Goal: Task Accomplishment & Management: Manage account settings

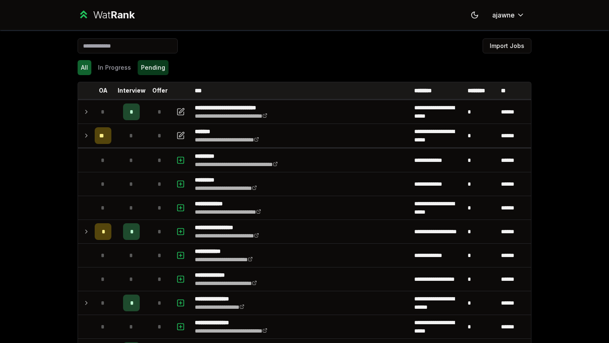
click at [146, 68] on button "Pending" at bounding box center [153, 67] width 31 height 15
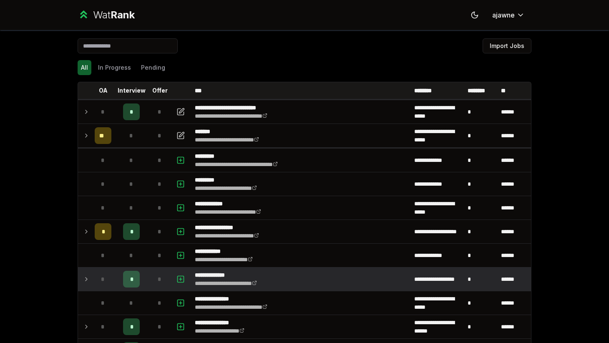
click at [113, 279] on td "*" at bounding box center [102, 278] width 23 height 23
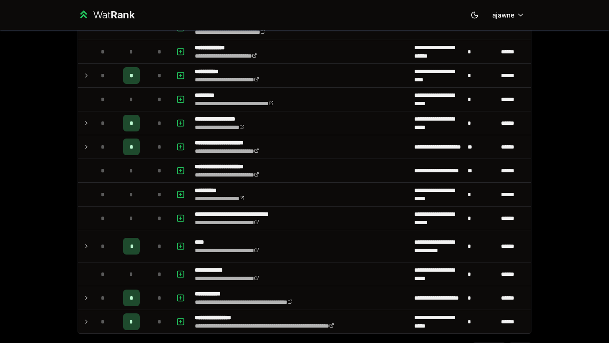
scroll to position [990, 0]
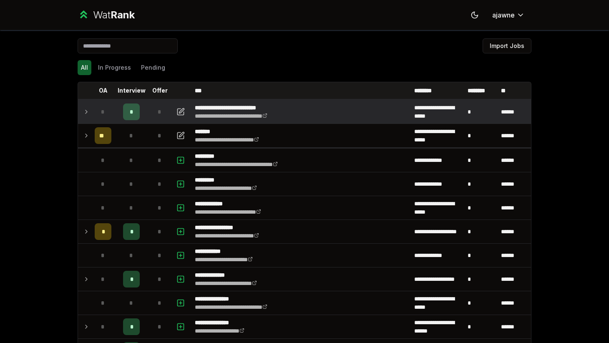
click at [86, 114] on icon at bounding box center [86, 112] width 7 height 10
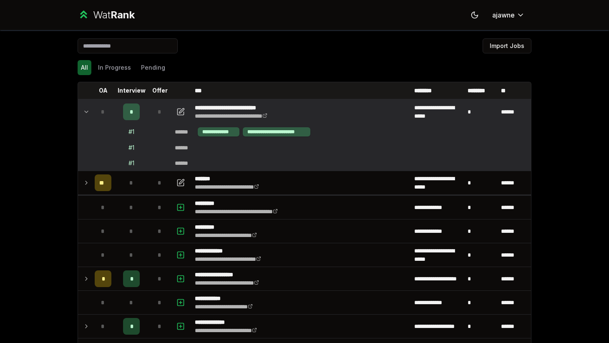
click at [84, 108] on icon at bounding box center [86, 112] width 7 height 10
